Goal: Task Accomplishment & Management: Complete application form

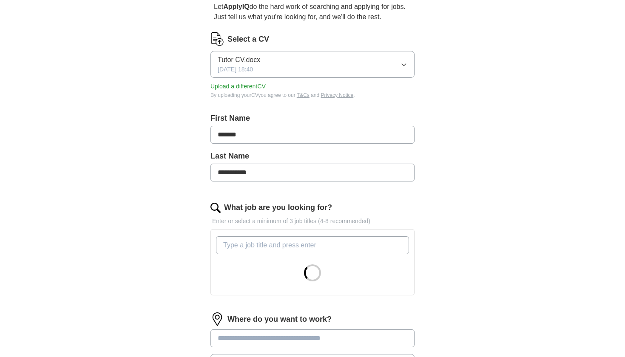
scroll to position [85, 0]
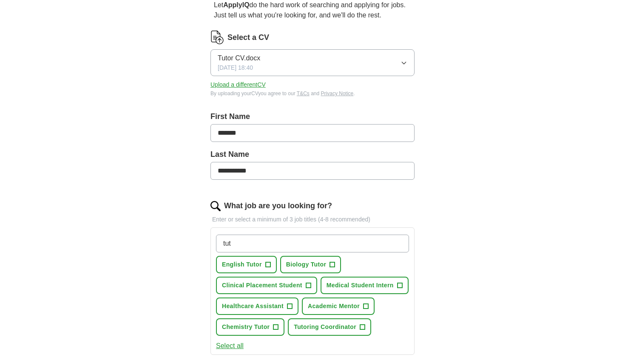
type input "tut"
click at [301, 268] on span "Biology Tutor" at bounding box center [306, 264] width 40 height 9
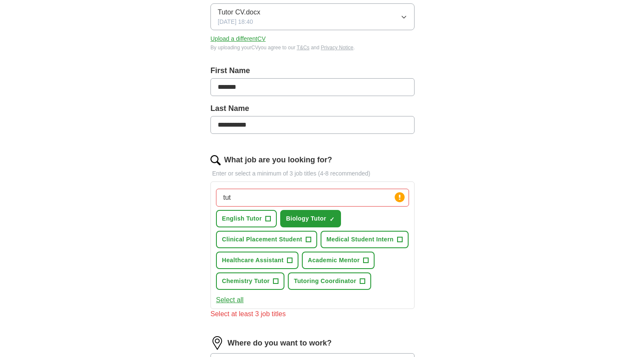
scroll to position [133, 0]
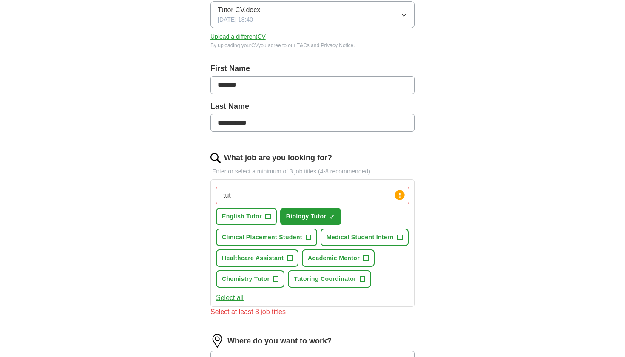
click at [284, 274] on button "Chemistry Tutor +" at bounding box center [250, 278] width 68 height 17
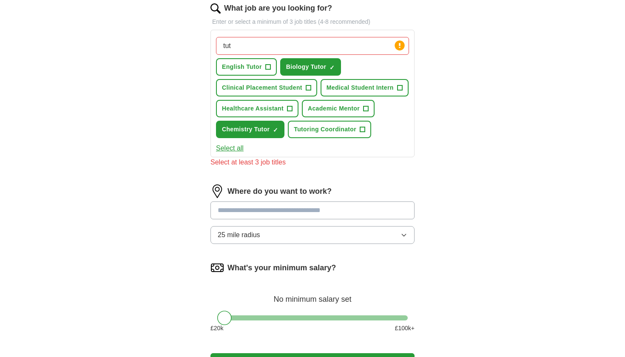
scroll to position [286, 0]
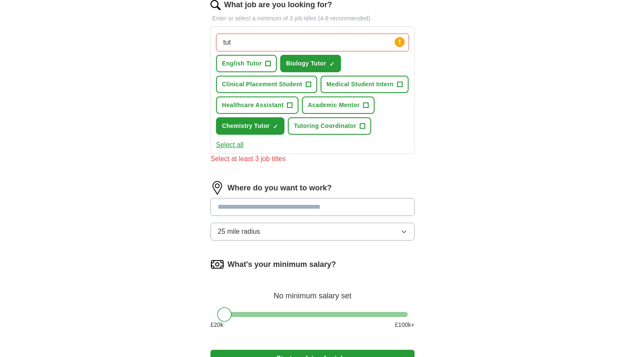
click at [343, 216] on input at bounding box center [312, 207] width 204 height 18
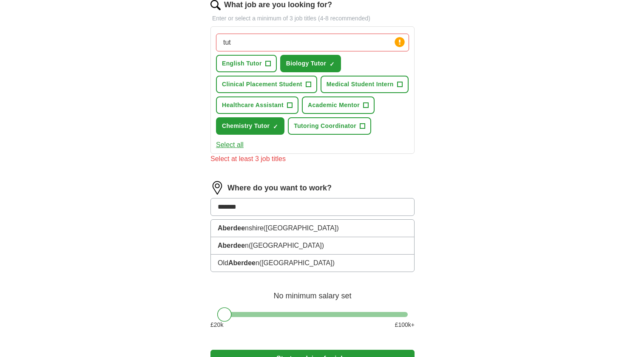
type input "********"
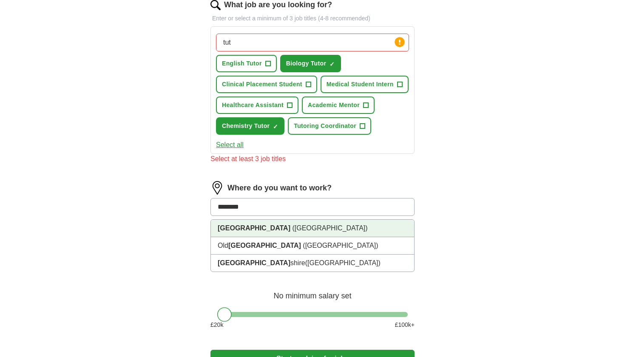
click at [302, 237] on li "[GEOGRAPHIC_DATA] ([GEOGRAPHIC_DATA])" at bounding box center [312, 228] width 203 height 17
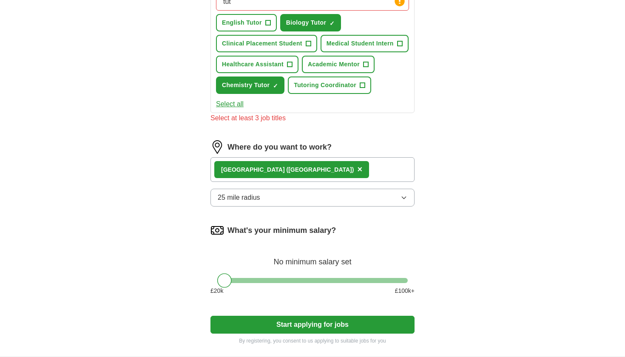
scroll to position [328, 0]
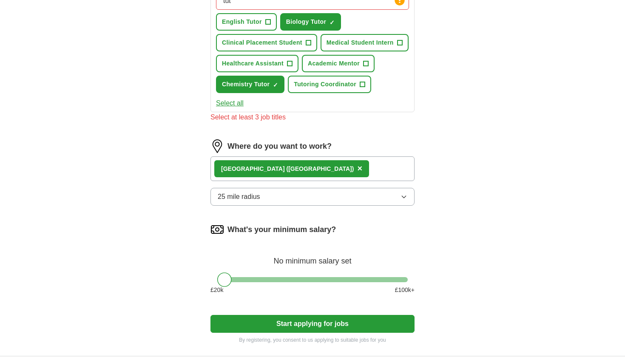
click at [391, 206] on button "25 mile radius" at bounding box center [312, 197] width 204 height 18
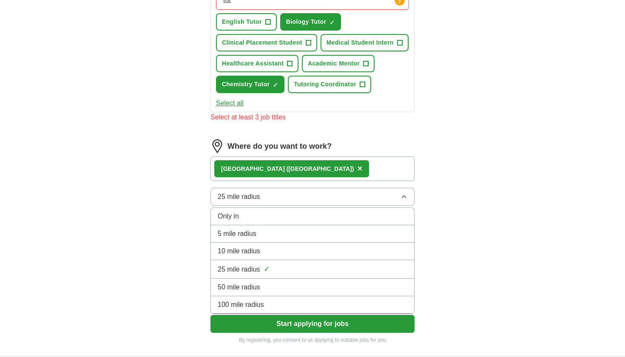
click at [305, 243] on li "5 mile radius" at bounding box center [312, 233] width 203 height 17
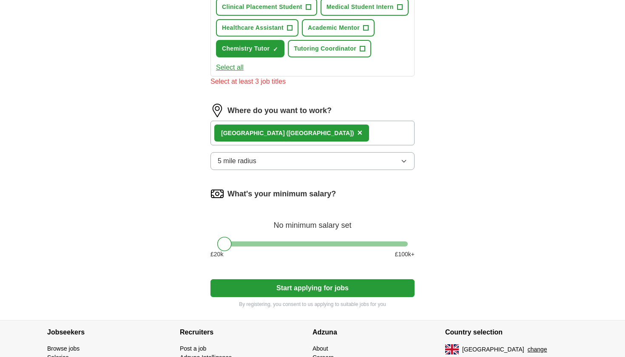
scroll to position [372, 0]
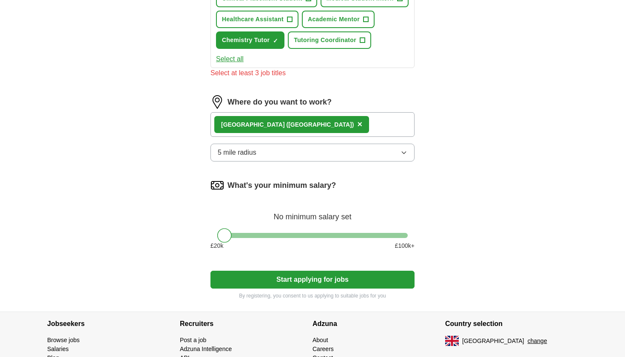
click at [293, 289] on button "Start applying for jobs" at bounding box center [312, 280] width 204 height 18
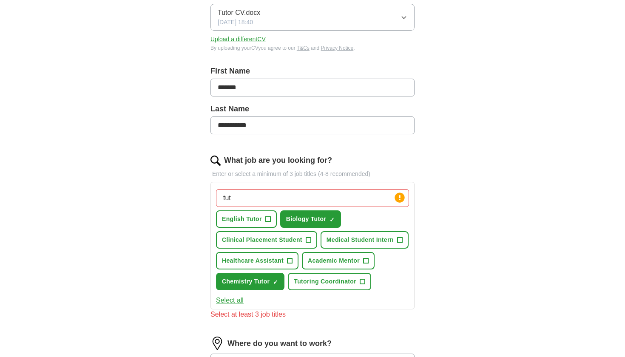
scroll to position [129, 0]
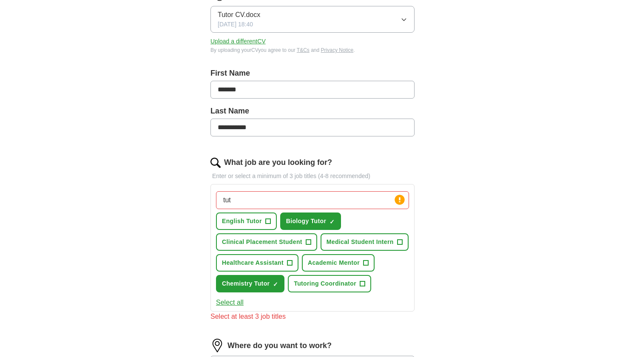
click at [262, 224] on button "English Tutor +" at bounding box center [246, 220] width 61 height 17
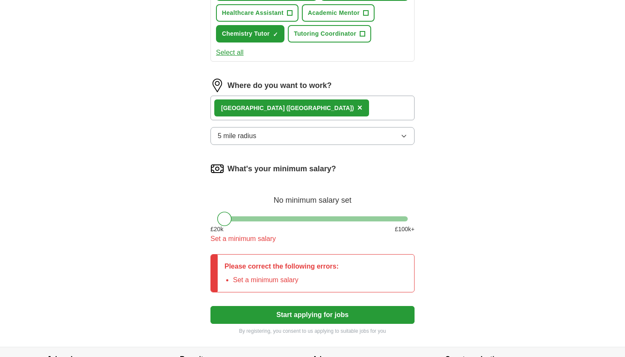
scroll to position [359, 0]
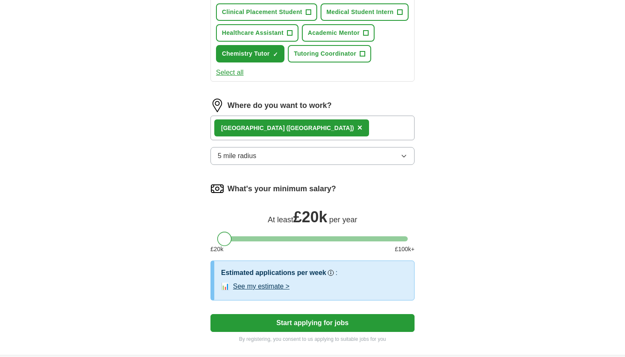
drag, startPoint x: 229, startPoint y: 258, endPoint x: 224, endPoint y: 258, distance: 5.1
click at [224, 246] on div at bounding box center [224, 239] width 14 height 14
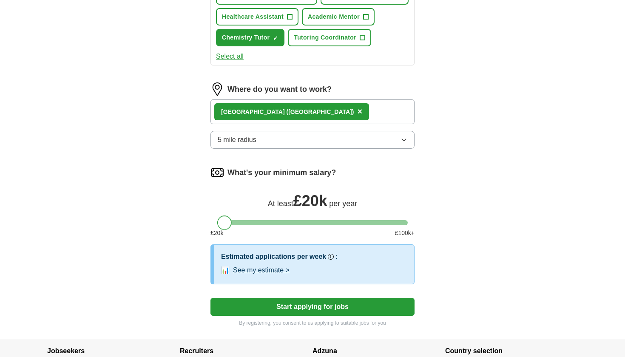
scroll to position [377, 0]
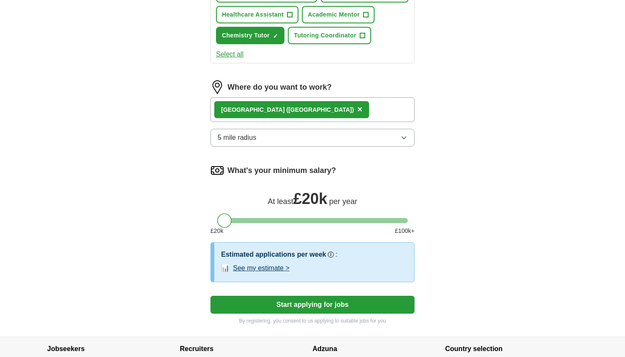
click at [331, 314] on button "Start applying for jobs" at bounding box center [312, 305] width 204 height 18
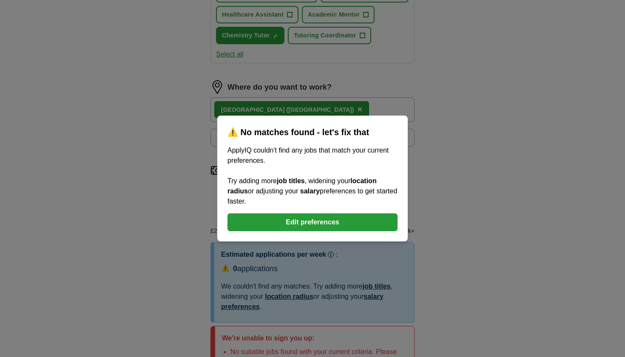
click at [328, 220] on button "Edit preferences" at bounding box center [312, 222] width 170 height 18
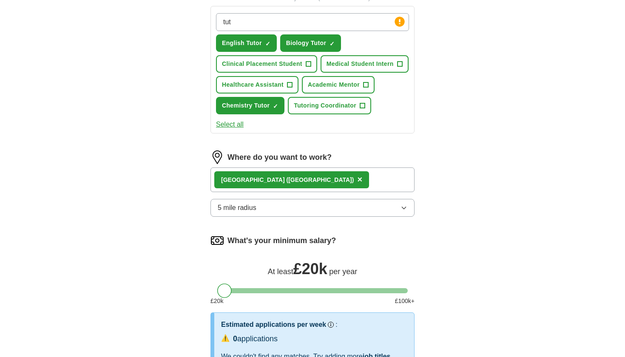
scroll to position [297, 0]
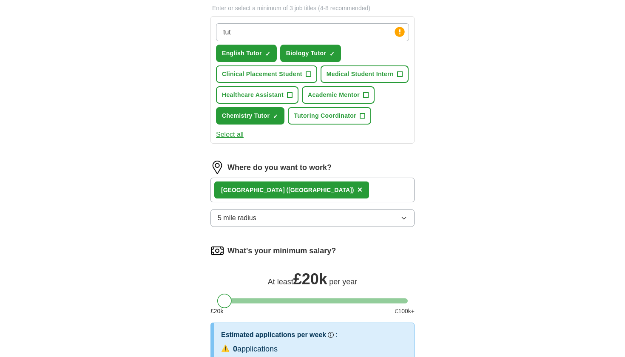
click at [329, 227] on button "5 mile radius" at bounding box center [312, 218] width 204 height 18
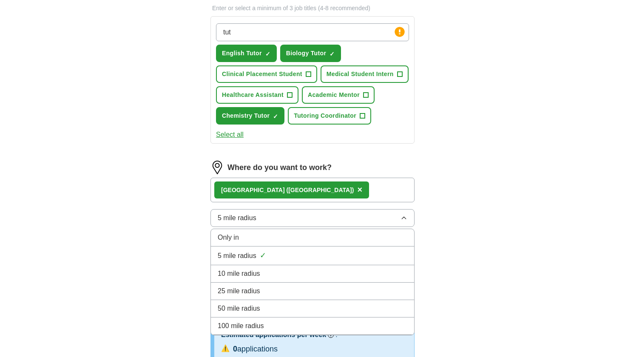
click at [279, 265] on li "5 mile radius ✓" at bounding box center [312, 255] width 203 height 19
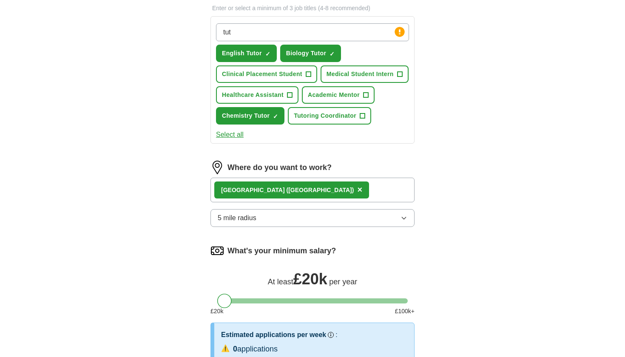
click at [293, 234] on div "Where do you want to work? [GEOGRAPHIC_DATA] ([GEOGRAPHIC_DATA]) × 5 mile radius" at bounding box center [312, 197] width 204 height 73
click at [295, 227] on button "5 mile radius" at bounding box center [312, 218] width 204 height 18
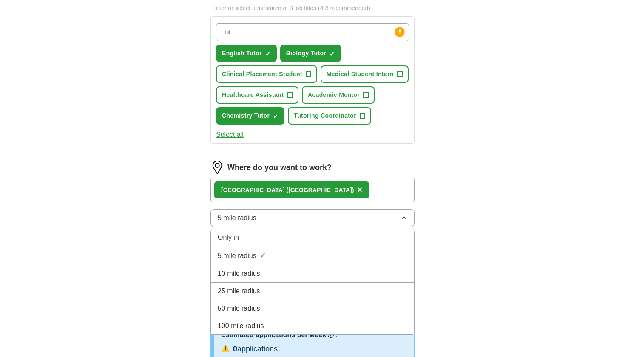
click at [269, 279] on div "10 mile radius" at bounding box center [313, 274] width 190 height 10
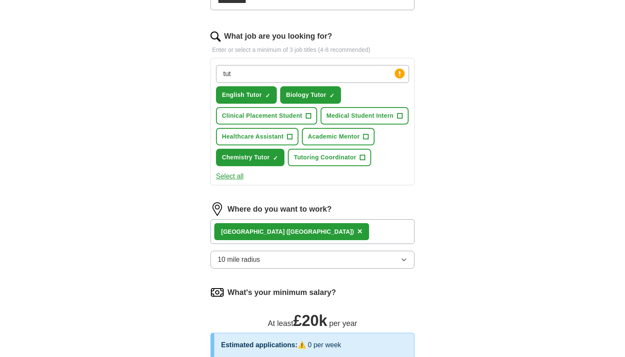
scroll to position [255, 0]
click at [298, 132] on button "Healthcare Assistant +" at bounding box center [257, 136] width 82 height 17
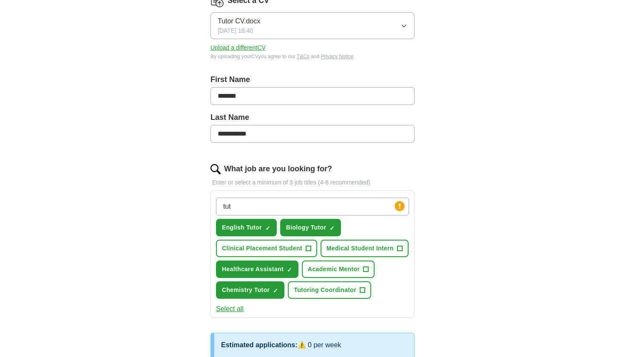
scroll to position [194, 0]
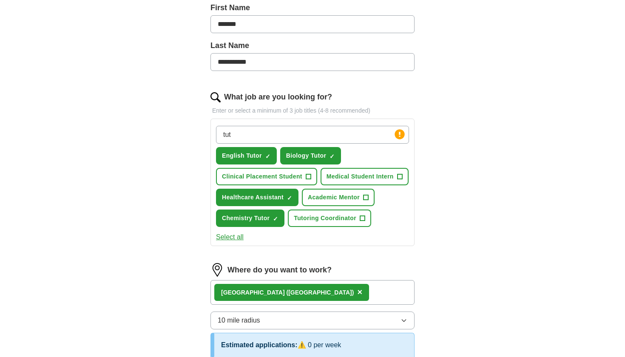
click at [294, 223] on span "Tutoring Coordinator" at bounding box center [325, 218] width 62 height 9
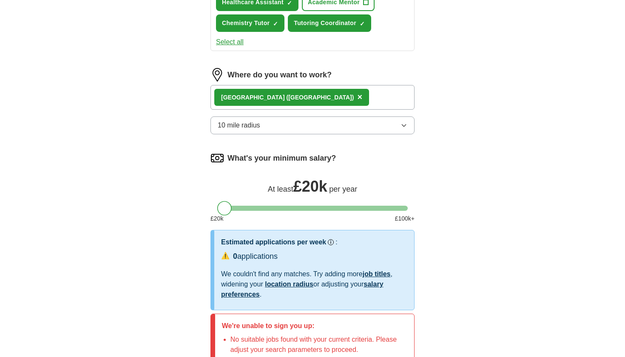
scroll to position [391, 0]
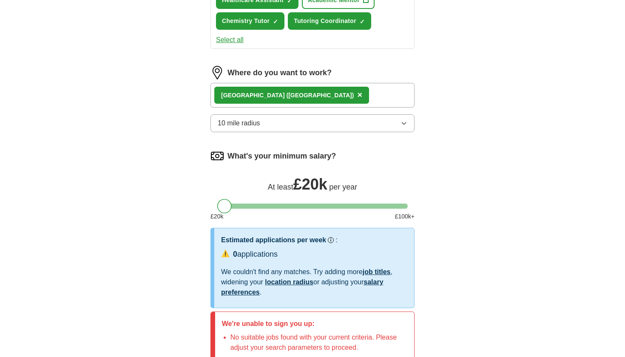
click at [302, 132] on button "10 mile radius" at bounding box center [312, 123] width 204 height 18
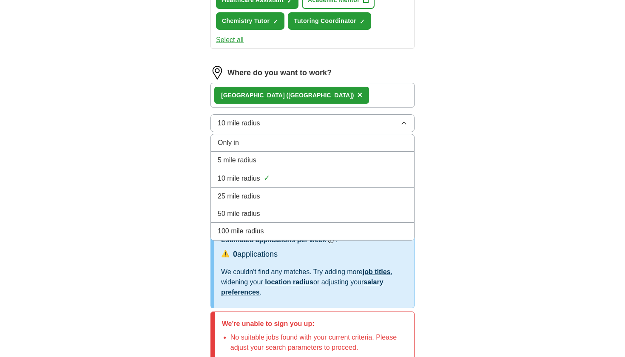
click at [262, 201] on div "25 mile radius" at bounding box center [313, 196] width 190 height 10
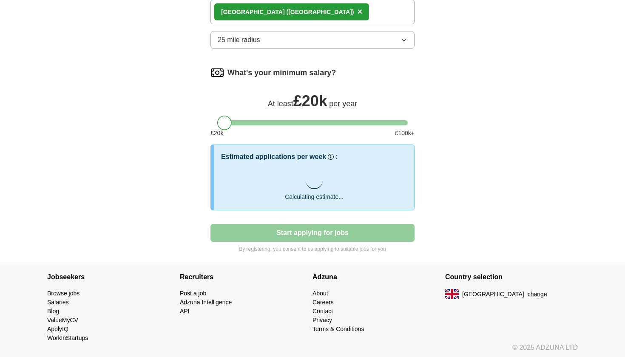
scroll to position [476, 0]
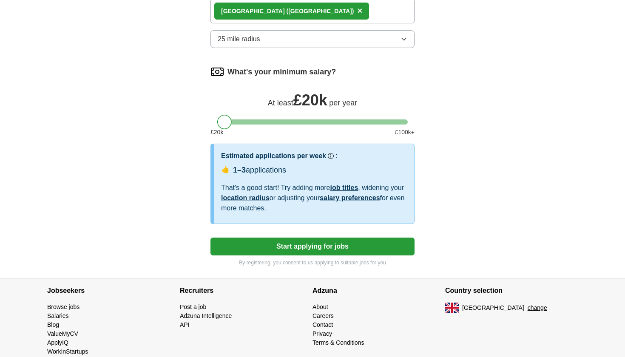
click at [262, 255] on button "Start applying for jobs" at bounding box center [312, 247] width 204 height 18
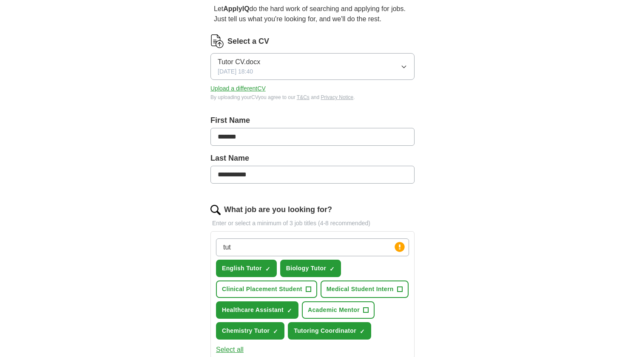
scroll to position [0, 0]
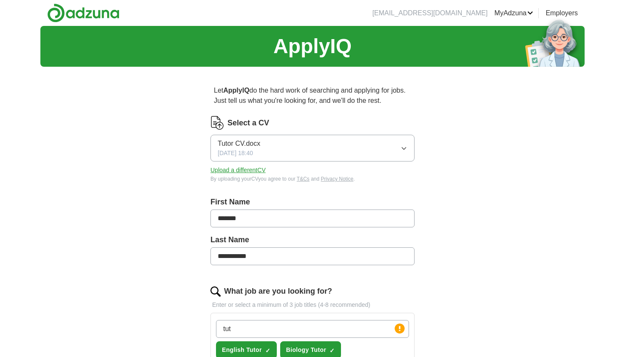
select select "**"
